Goal: Find specific page/section: Find specific page/section

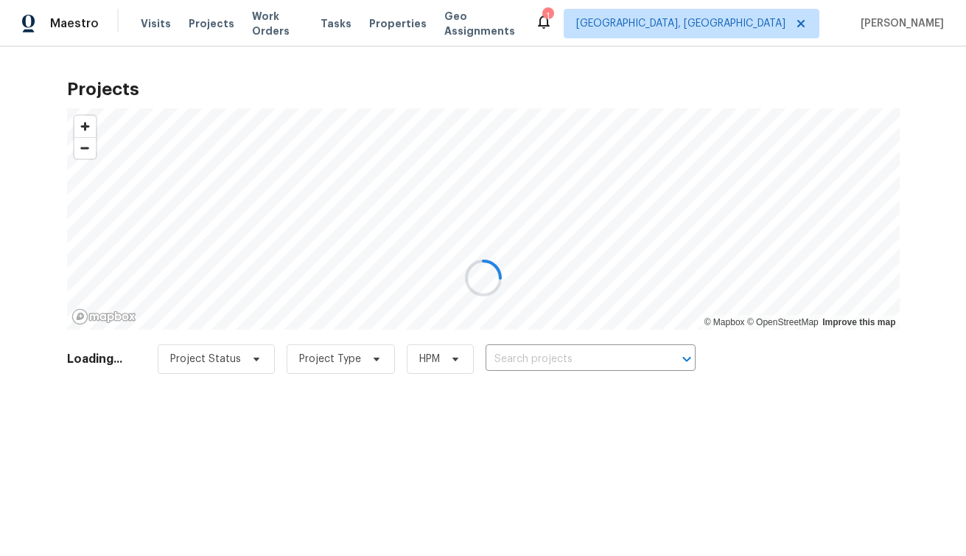
click at [758, 29] on div at bounding box center [483, 278] width 966 height 556
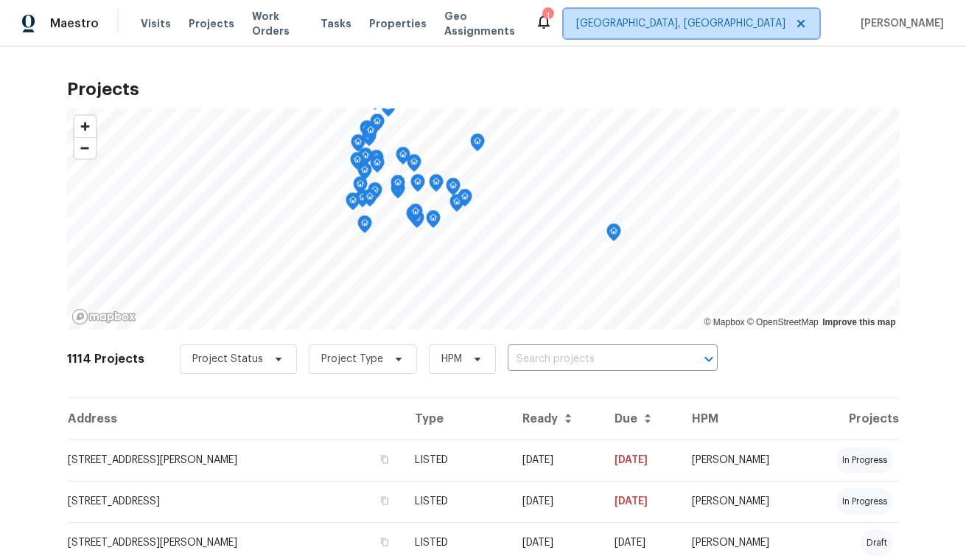
click at [757, 23] on span "[GEOGRAPHIC_DATA], [GEOGRAPHIC_DATA]" at bounding box center [680, 23] width 209 height 15
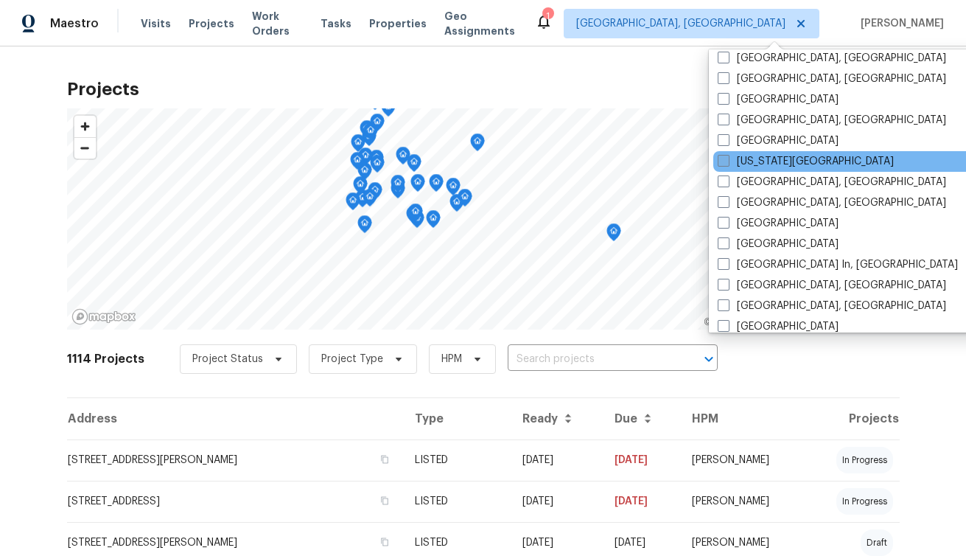
scroll to position [490, 0]
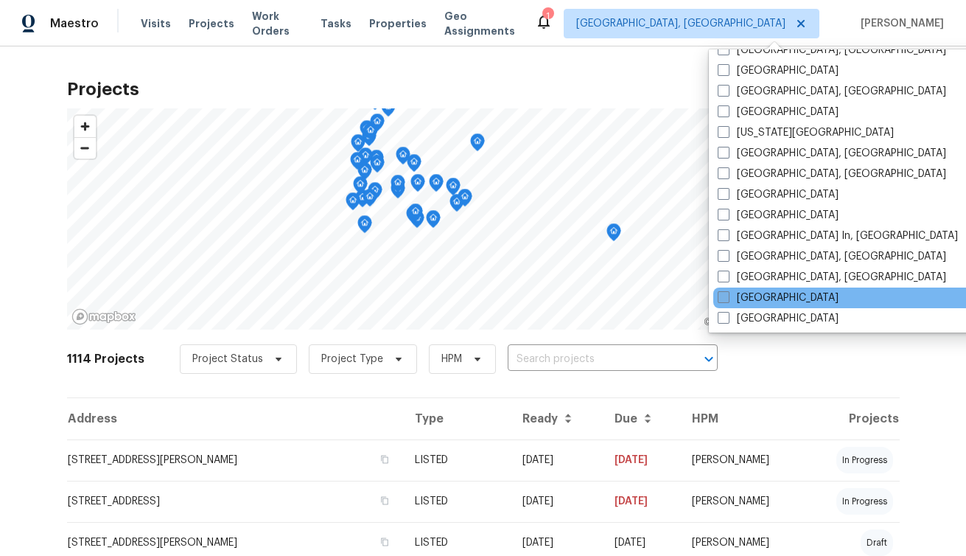
click at [722, 294] on span at bounding box center [724, 297] width 12 height 12
click at [722, 294] on input "[GEOGRAPHIC_DATA]" at bounding box center [723, 295] width 10 height 10
checkbox input "true"
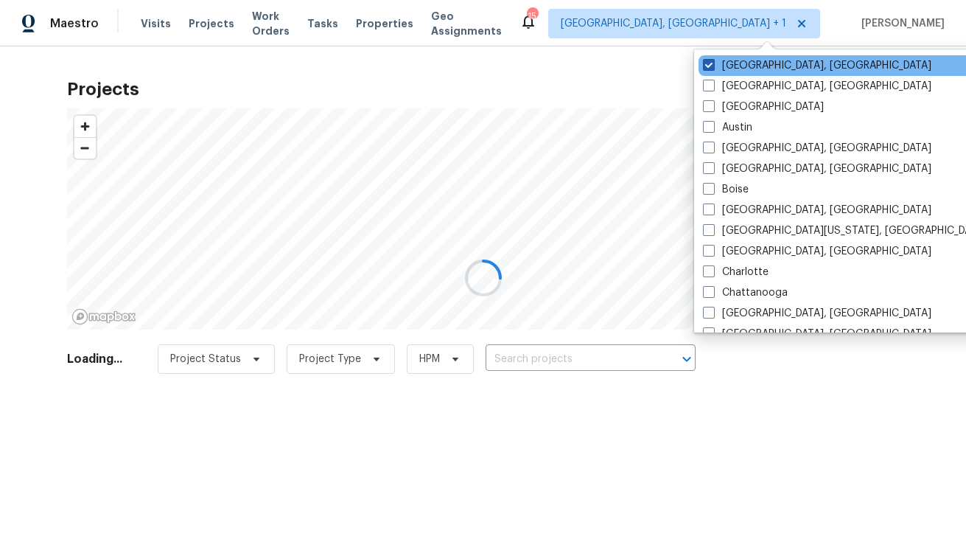
click at [705, 66] on span at bounding box center [709, 65] width 12 height 12
click at [705, 66] on input "[GEOGRAPHIC_DATA], [GEOGRAPHIC_DATA]" at bounding box center [708, 63] width 10 height 10
checkbox input "false"
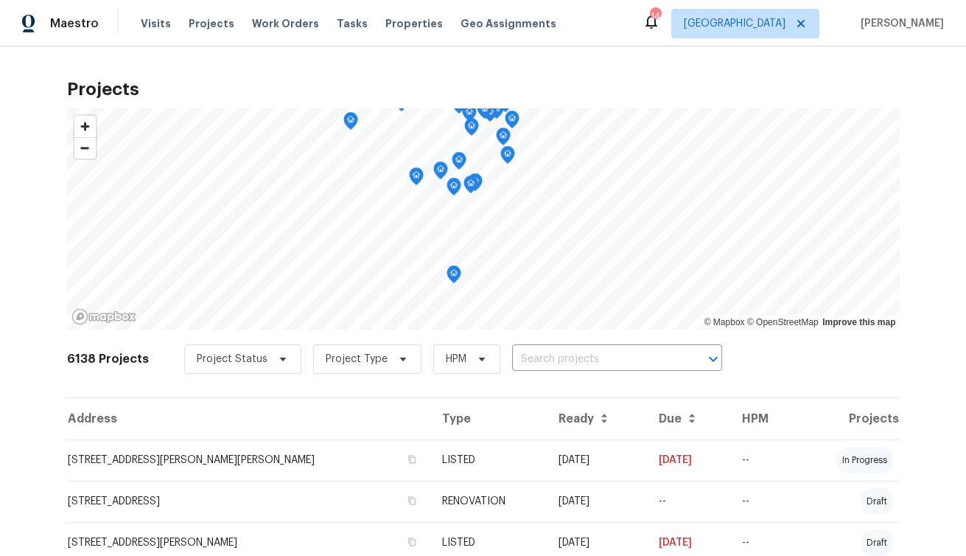
click at [615, 91] on h2 "Projects" at bounding box center [483, 89] width 833 height 15
click at [189, 18] on span "Projects" at bounding box center [212, 23] width 46 height 15
click at [399, 24] on span "Properties" at bounding box center [413, 23] width 57 height 15
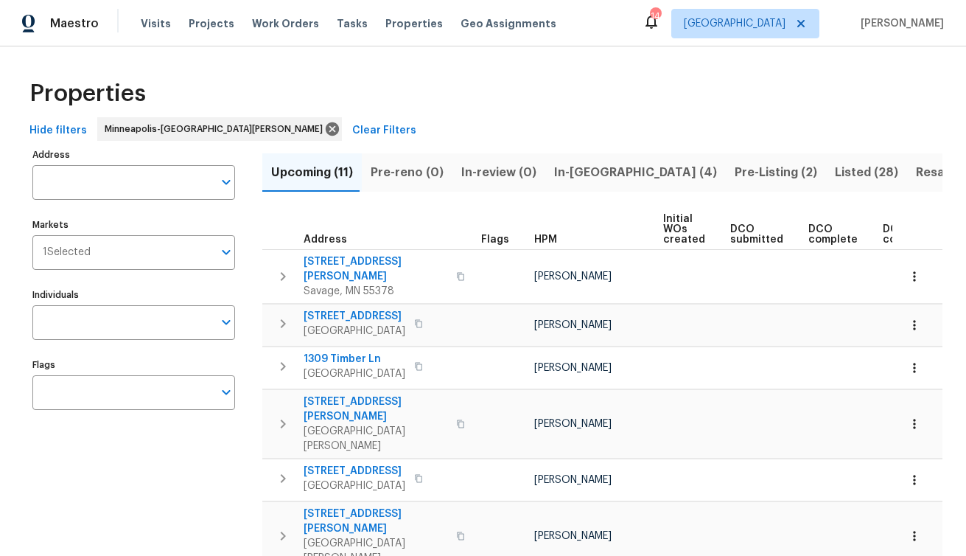
click at [835, 168] on span "Listed (28)" at bounding box center [866, 172] width 63 height 21
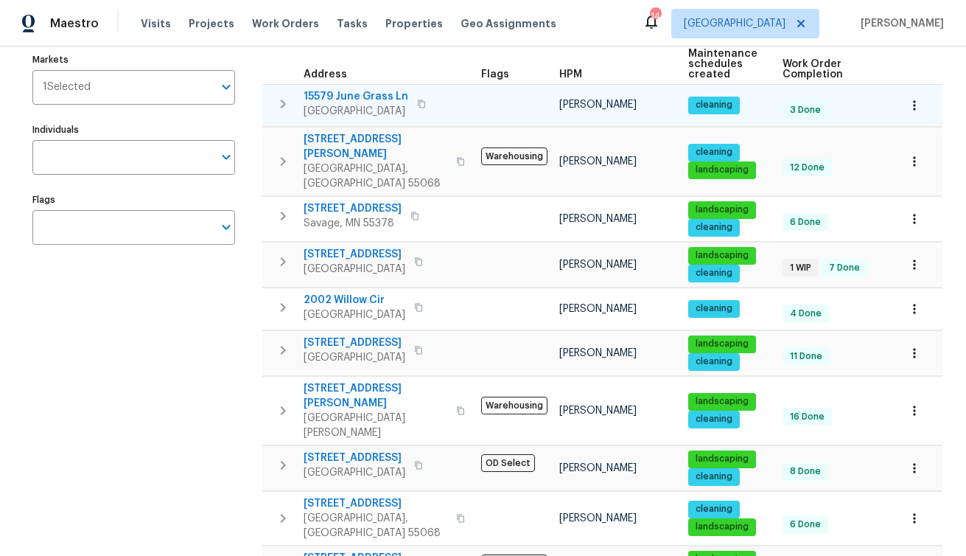
scroll to position [216, 0]
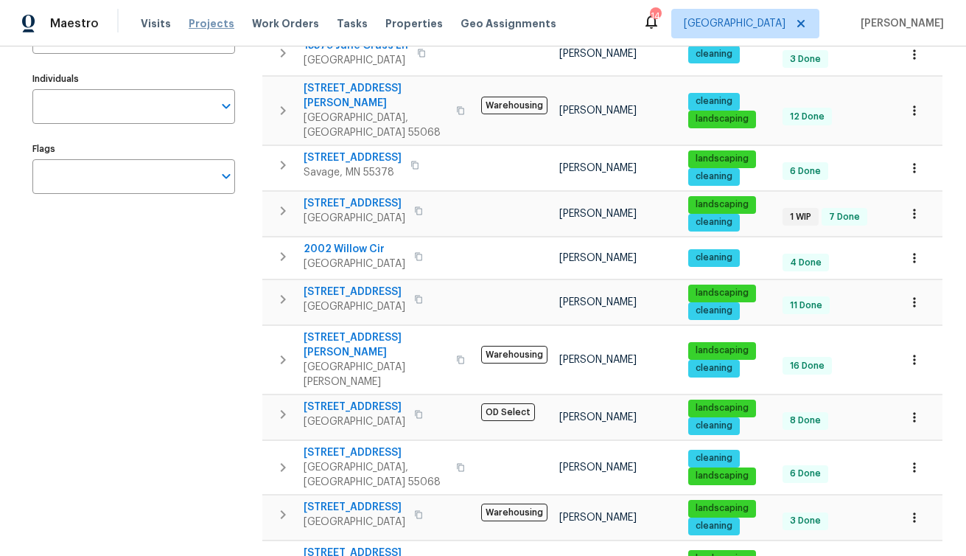
click at [216, 24] on span "Projects" at bounding box center [212, 23] width 46 height 15
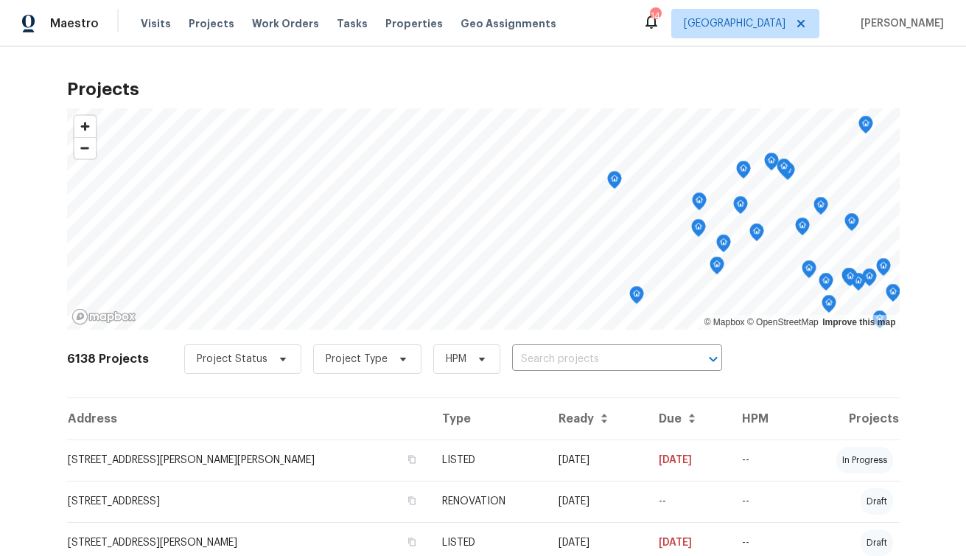
click at [616, 186] on icon "Map marker" at bounding box center [614, 180] width 13 height 17
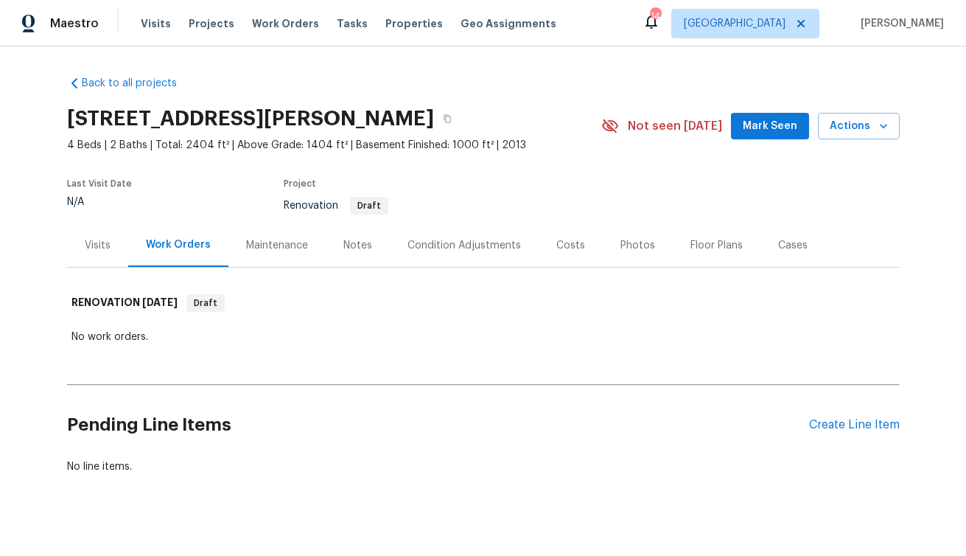
click at [354, 246] on div "Notes" at bounding box center [357, 245] width 29 height 15
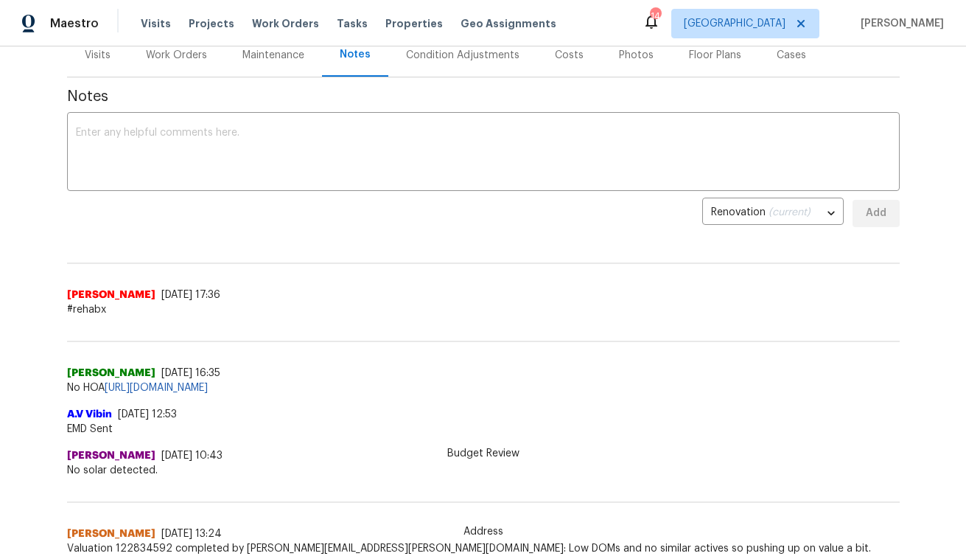
scroll to position [153, 0]
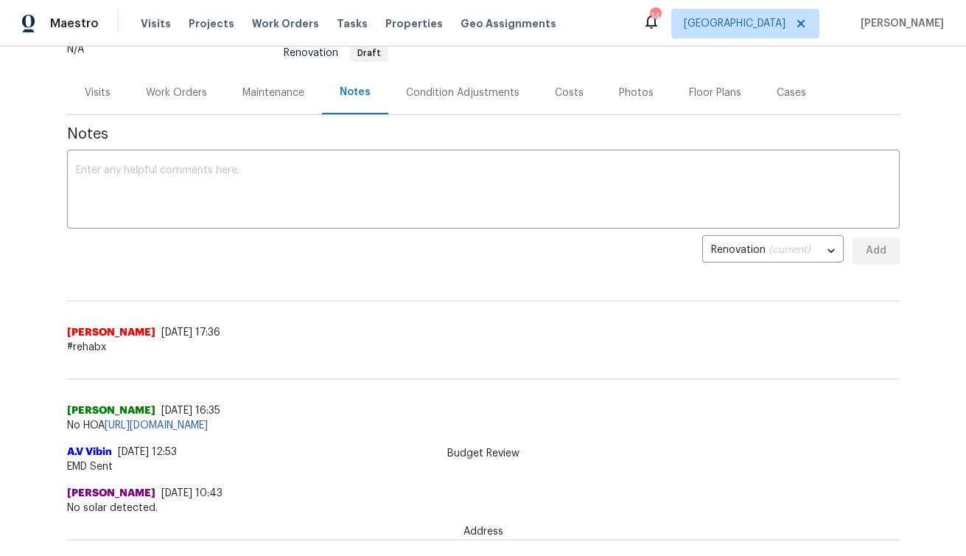
click at [107, 91] on div "Visits" at bounding box center [98, 92] width 26 height 15
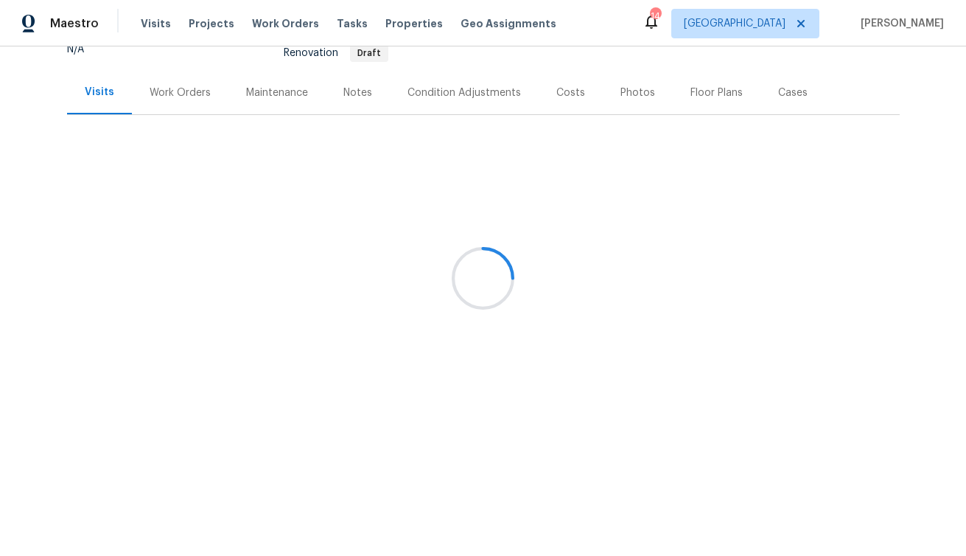
scroll to position [46, 0]
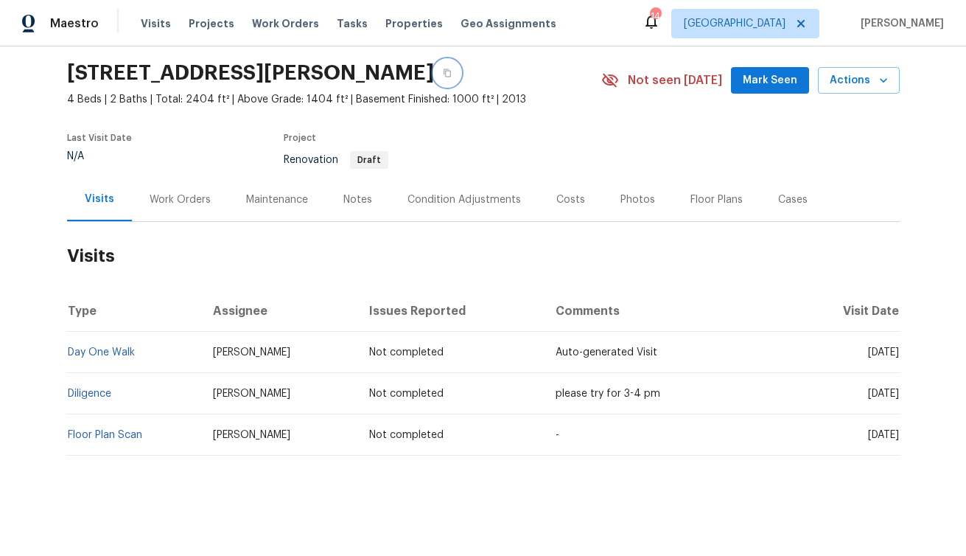
click at [443, 72] on icon "button" at bounding box center [447, 73] width 9 height 9
